Goal: Task Accomplishment & Management: Manage account settings

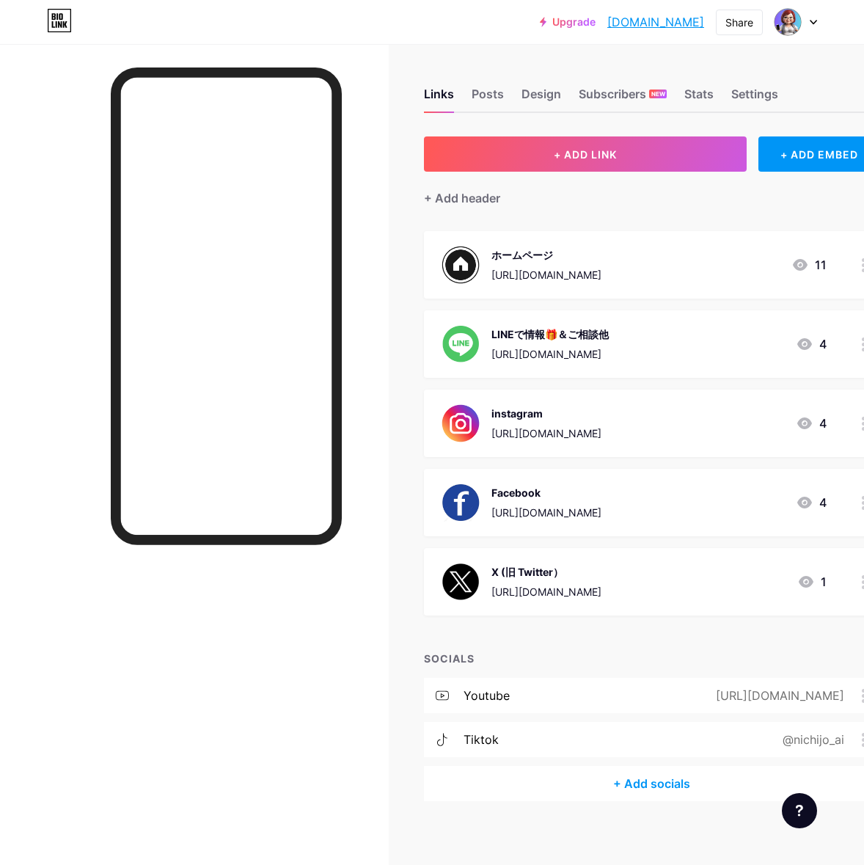
click at [55, 87] on div at bounding box center [194, 476] width 389 height 865
click at [592, 351] on div "[URL][DOMAIN_NAME]" at bounding box center [550, 353] width 117 height 15
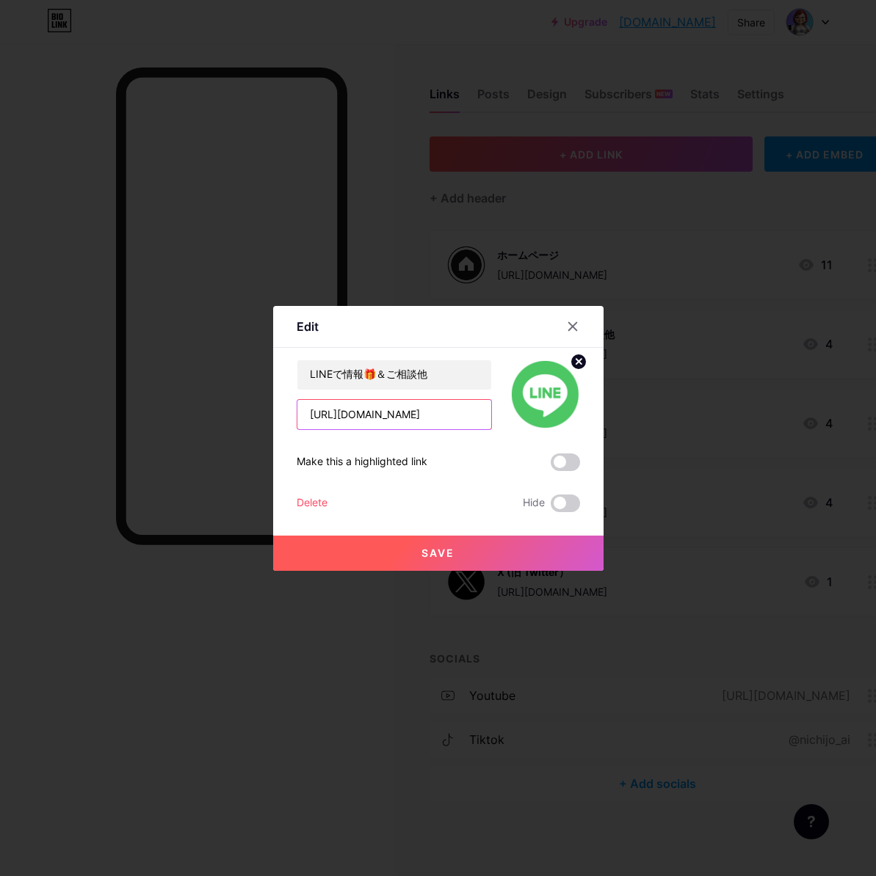
drag, startPoint x: 421, startPoint y: 412, endPoint x: 428, endPoint y: 412, distance: 7.4
click at [421, 412] on input "[URL][DOMAIN_NAME]" at bounding box center [394, 414] width 194 height 29
type input "h"
click at [311, 416] on input "text" at bounding box center [394, 414] width 194 height 29
paste input "[DOMAIN_NAME][URL]"
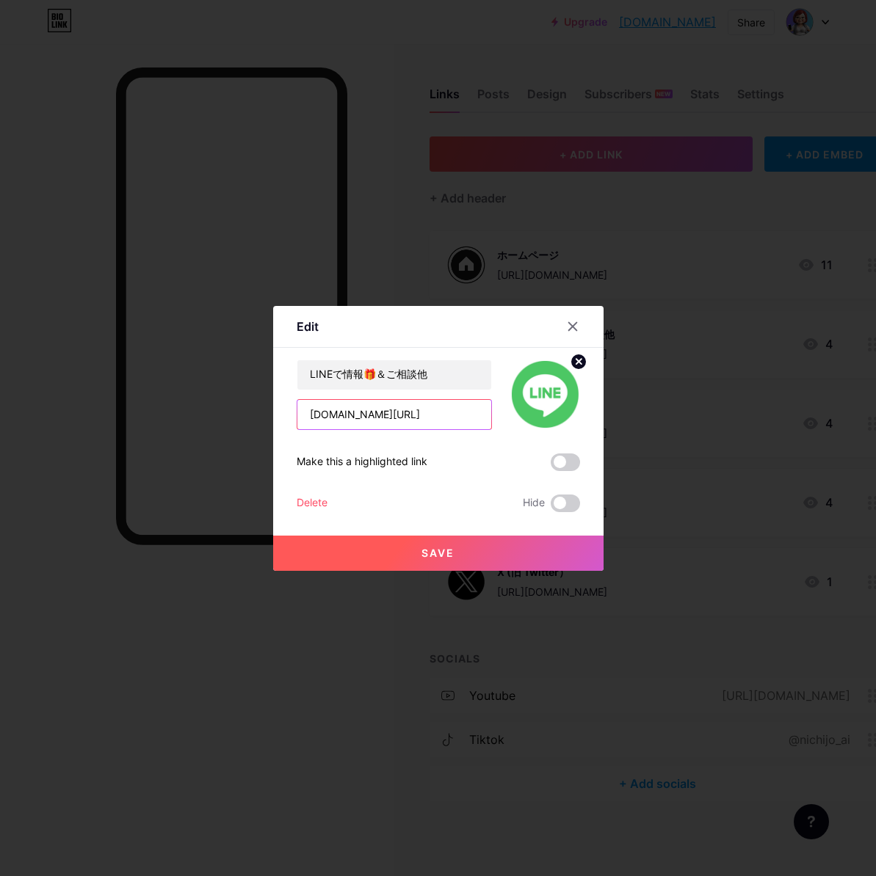
type input "[DOMAIN_NAME][URL]"
click at [439, 553] on span "Save" at bounding box center [437, 553] width 33 height 12
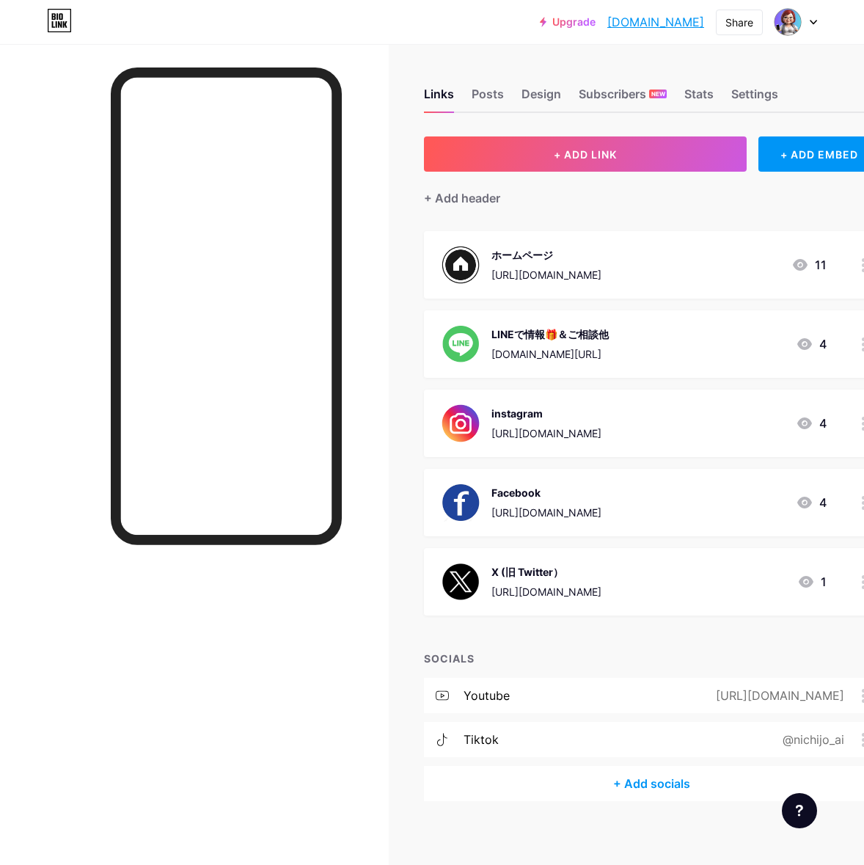
click at [580, 356] on div "[DOMAIN_NAME][URL]" at bounding box center [550, 353] width 117 height 15
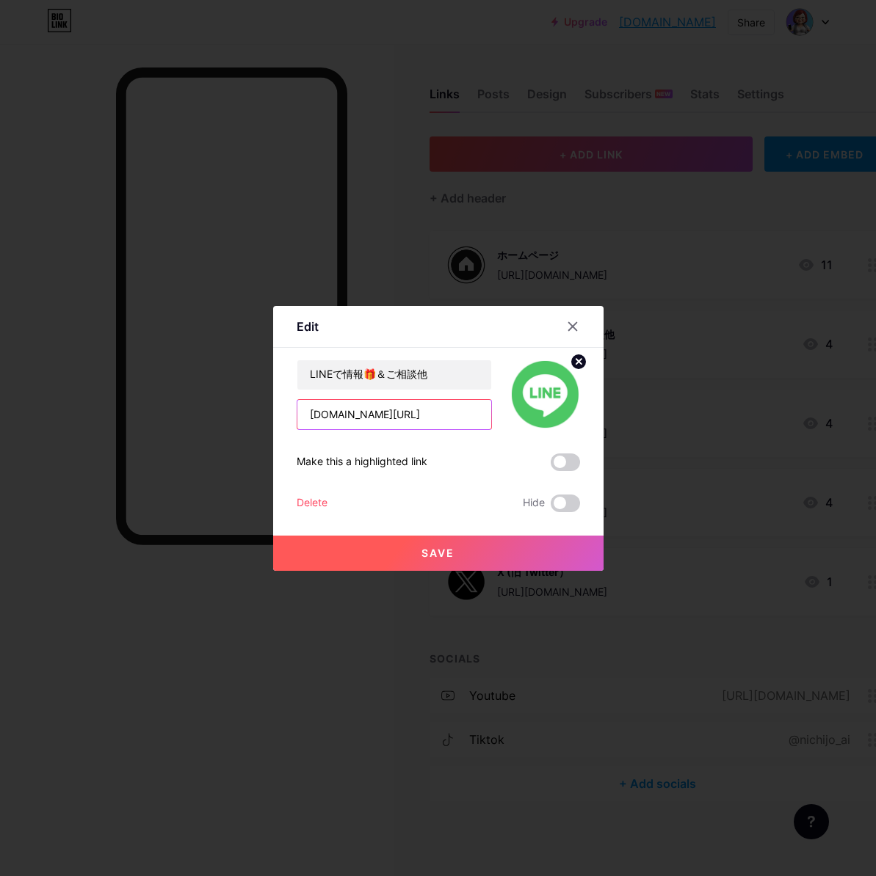
drag, startPoint x: 384, startPoint y: 421, endPoint x: 280, endPoint y: 415, distance: 103.6
click at [280, 415] on div "Edit Content YouTube Play YouTube video without leaving your page. ADD Vimeo Pl…" at bounding box center [438, 438] width 330 height 265
click at [569, 330] on icon at bounding box center [573, 327] width 12 height 12
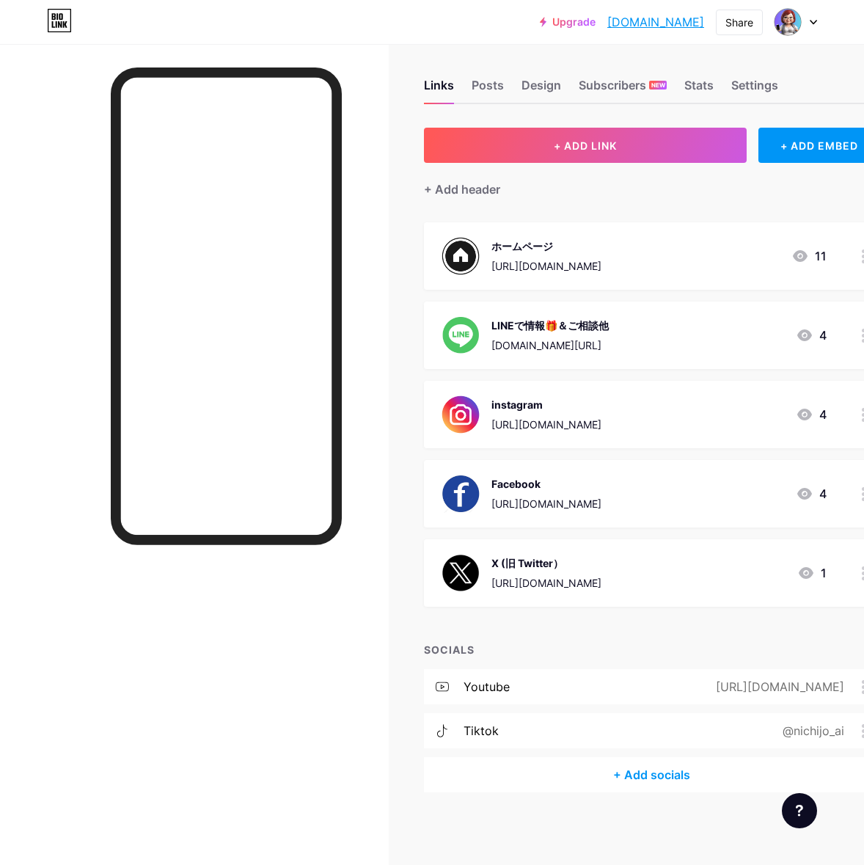
scroll to position [11, 0]
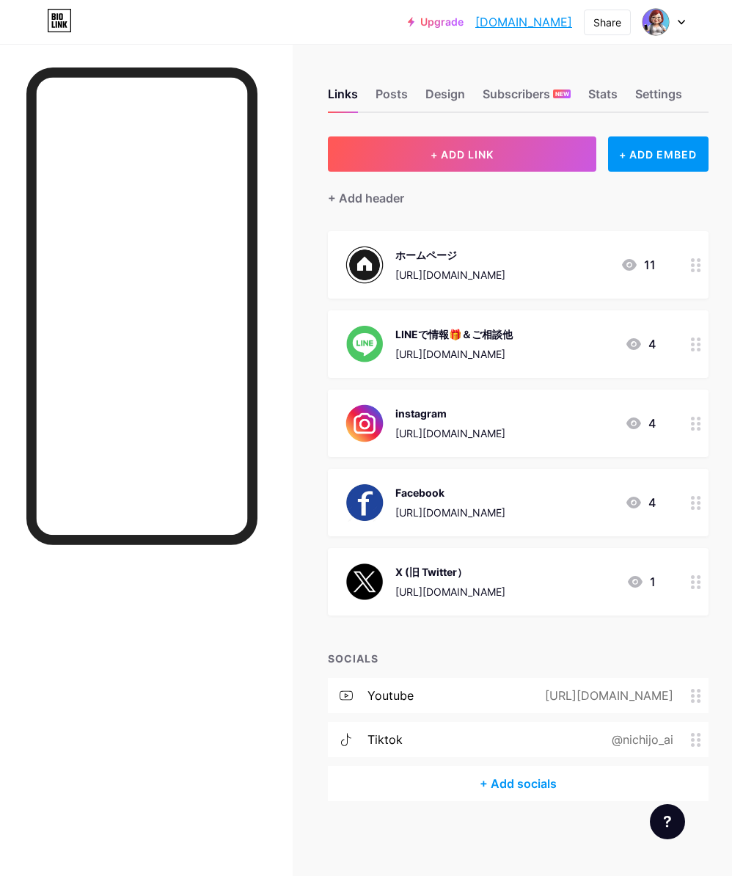
click at [484, 335] on div "LINEで情報🎁＆ご相談他" at bounding box center [454, 334] width 117 height 15
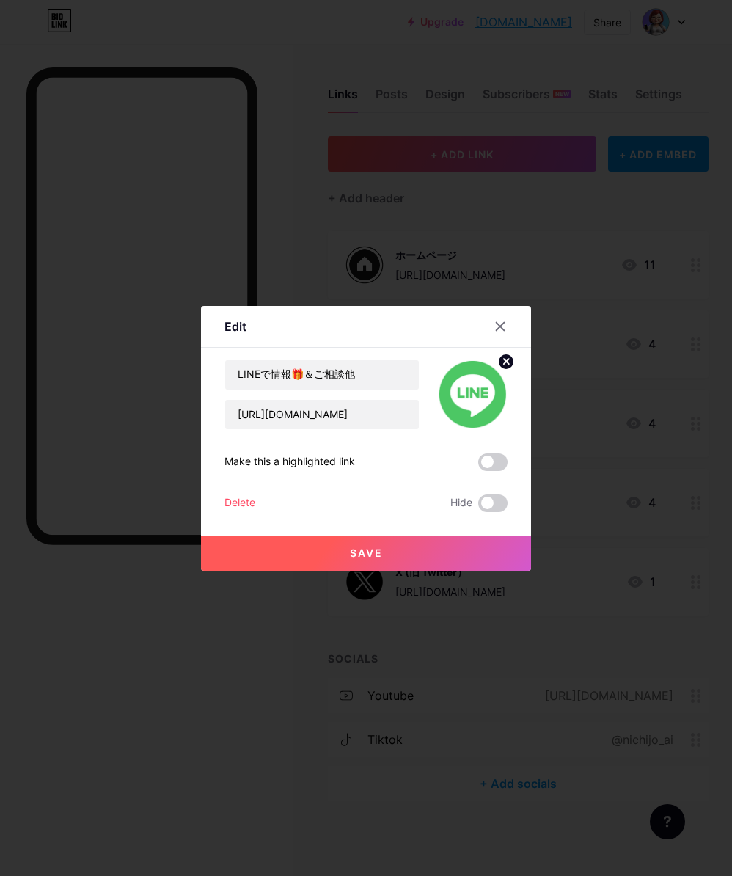
click at [579, 51] on div at bounding box center [366, 438] width 732 height 876
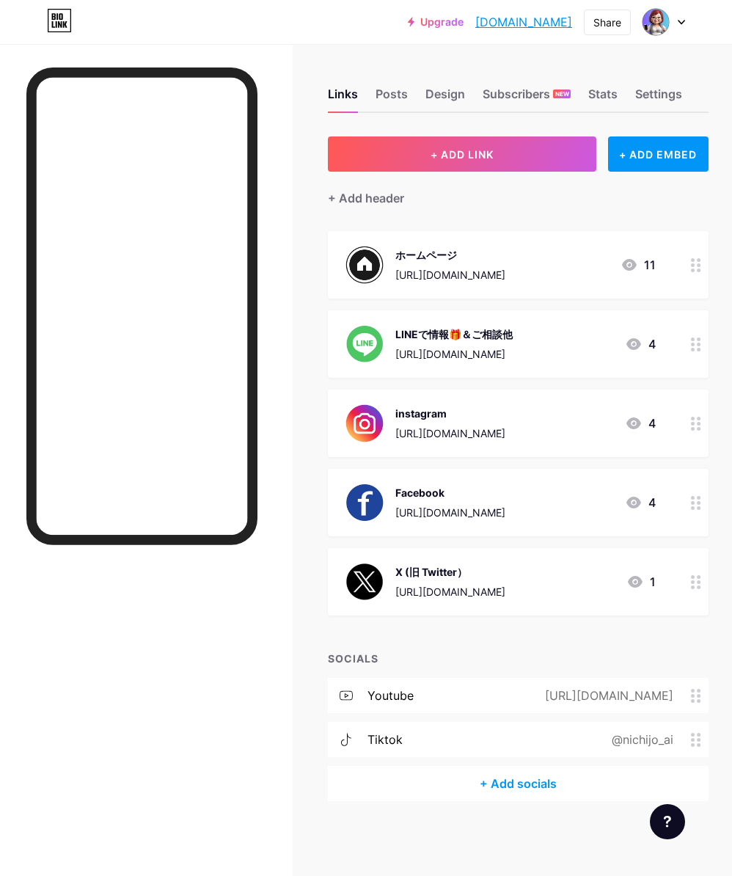
click at [452, 584] on div "[URL][DOMAIN_NAME]" at bounding box center [451, 591] width 110 height 15
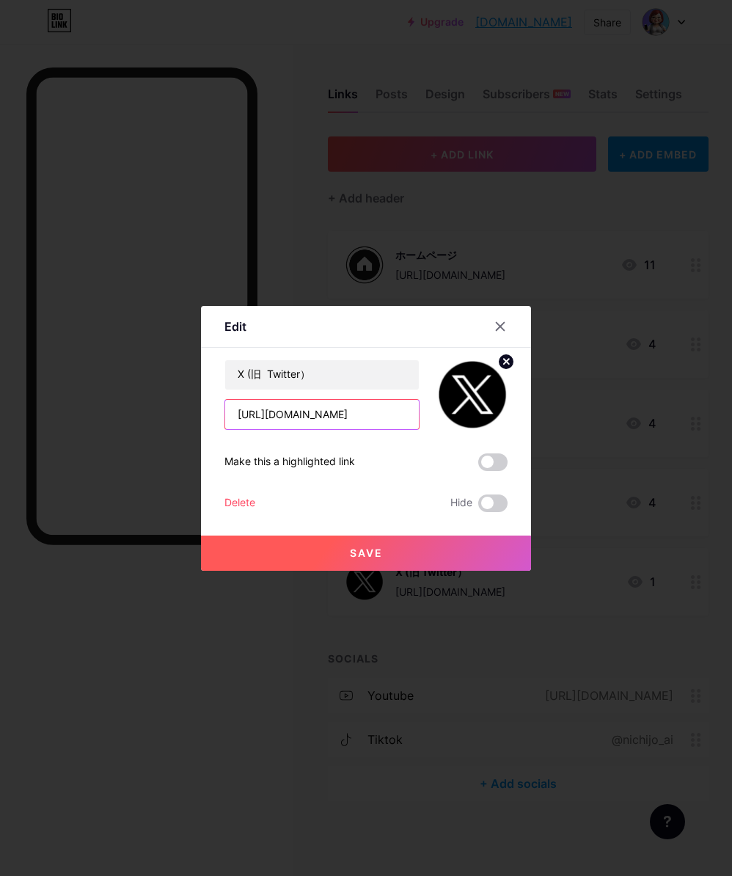
click at [349, 414] on input "[URL][DOMAIN_NAME]" at bounding box center [322, 414] width 194 height 29
type input "h"
click at [247, 416] on input "text" at bounding box center [322, 414] width 194 height 29
drag, startPoint x: 247, startPoint y: 416, endPoint x: 236, endPoint y: 417, distance: 10.3
click at [236, 417] on input "text" at bounding box center [322, 414] width 194 height 29
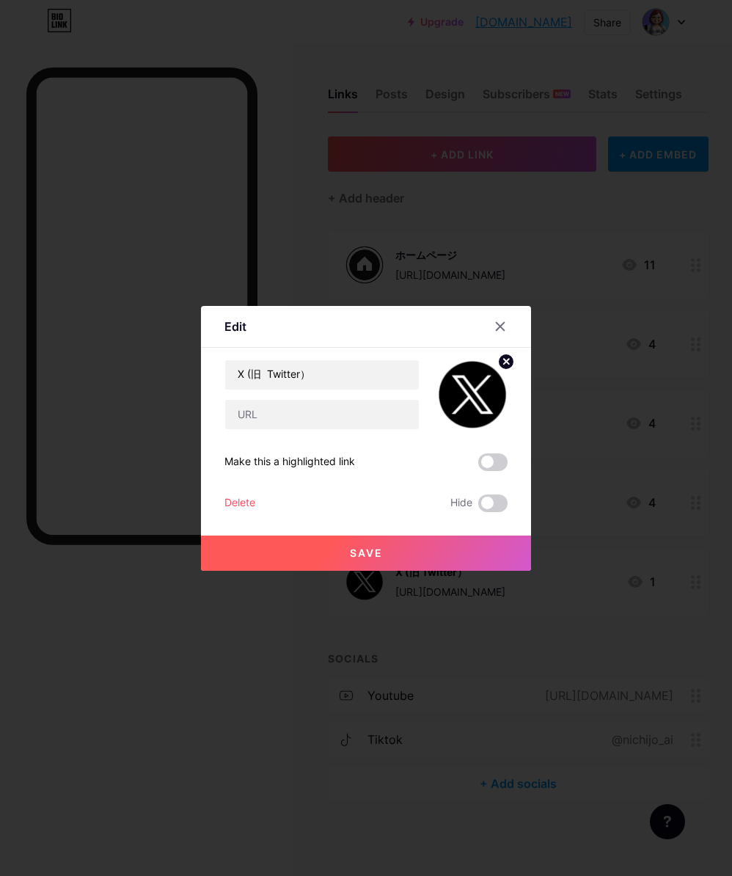
drag, startPoint x: 239, startPoint y: 414, endPoint x: 319, endPoint y: 553, distance: 160.8
click at [318, 555] on button "Save" at bounding box center [366, 553] width 330 height 35
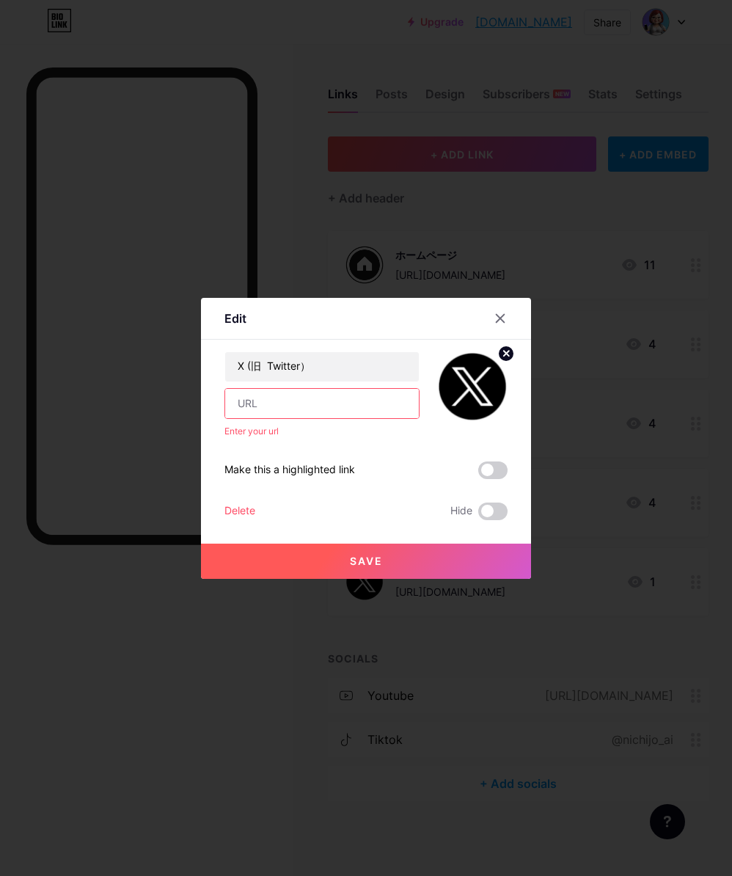
click at [238, 404] on input "text" at bounding box center [322, 403] width 194 height 29
click at [443, 453] on div "X (旧 Twitter） Enter your url Make this a highlighted link Delete Hide Save" at bounding box center [366, 436] width 283 height 169
click at [243, 404] on input "text" at bounding box center [322, 403] width 194 height 29
drag, startPoint x: 243, startPoint y: 404, endPoint x: 234, endPoint y: 403, distance: 8.9
click at [234, 403] on input "text" at bounding box center [322, 403] width 194 height 29
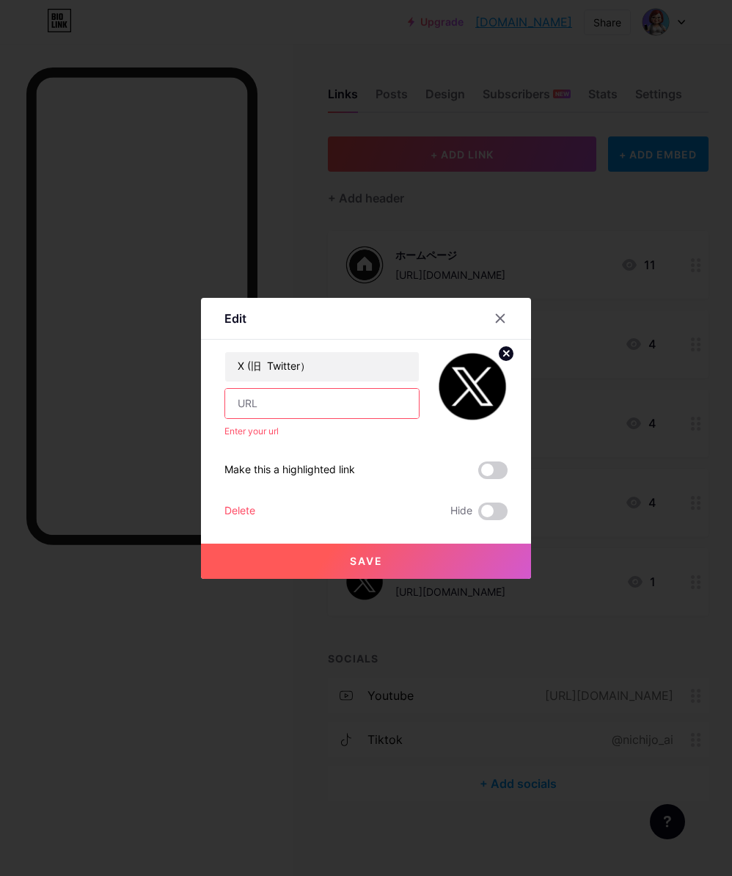
paste input "https://x.com/tomoniAI_hikari"
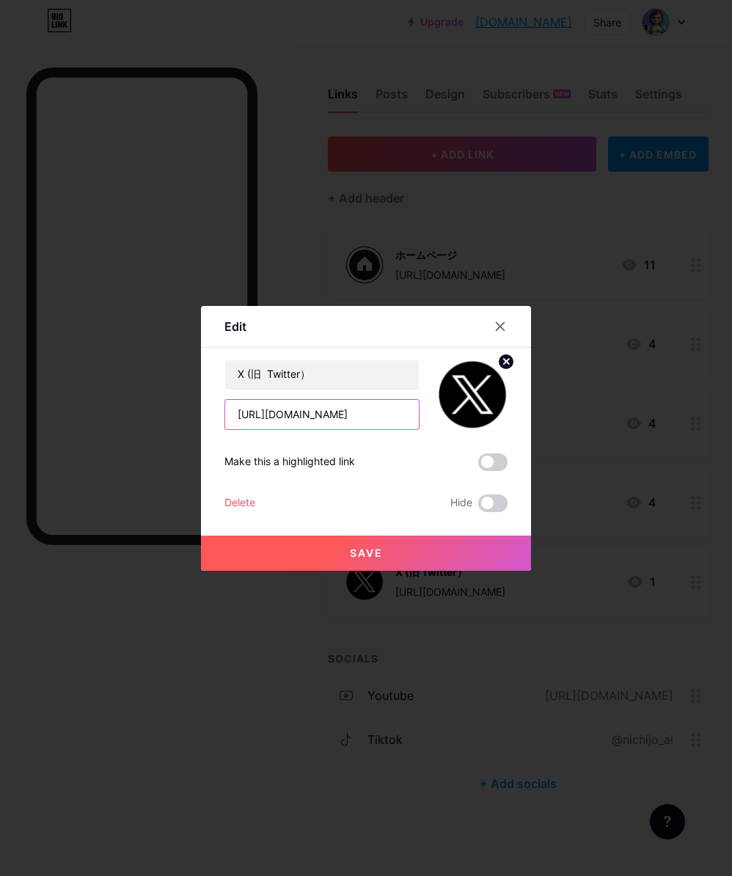
type input "https://x.com/tomoniAI_hikari"
click at [379, 552] on button "Save" at bounding box center [366, 553] width 330 height 35
